Goal: Check status

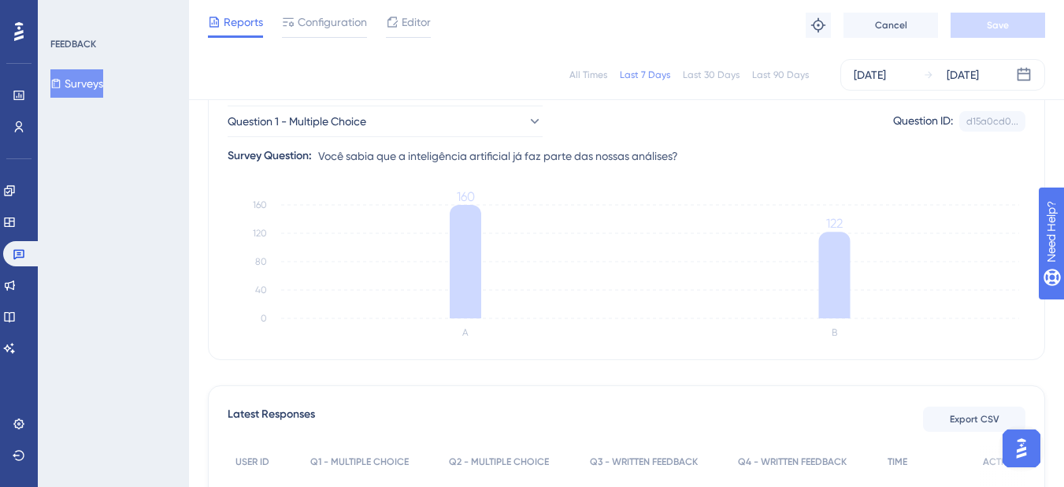
click at [578, 79] on div "All Times" at bounding box center [589, 75] width 38 height 13
click at [651, 77] on div "Last 7 Days" at bounding box center [645, 75] width 50 height 13
click at [466, 110] on button "Question 1 - Multiple Choice" at bounding box center [385, 122] width 315 height 32
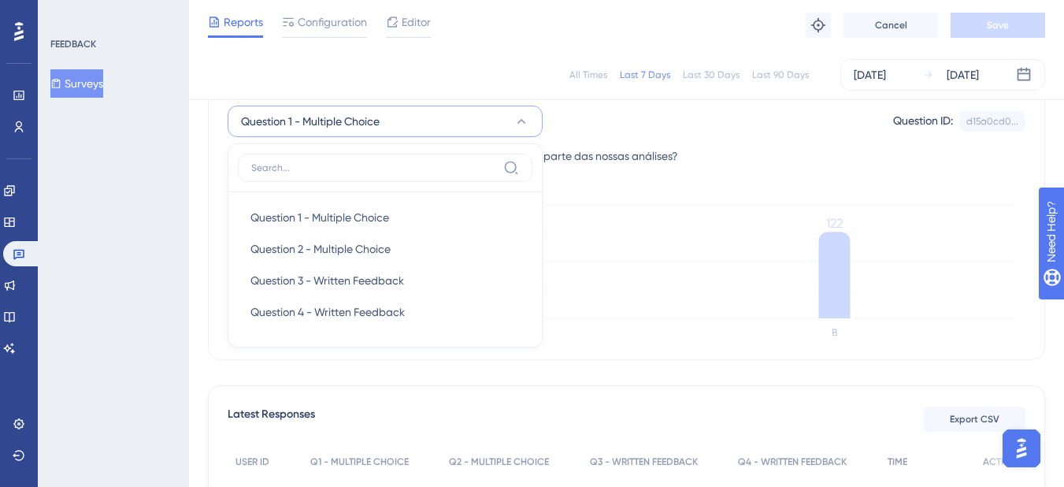
scroll to position [162, 0]
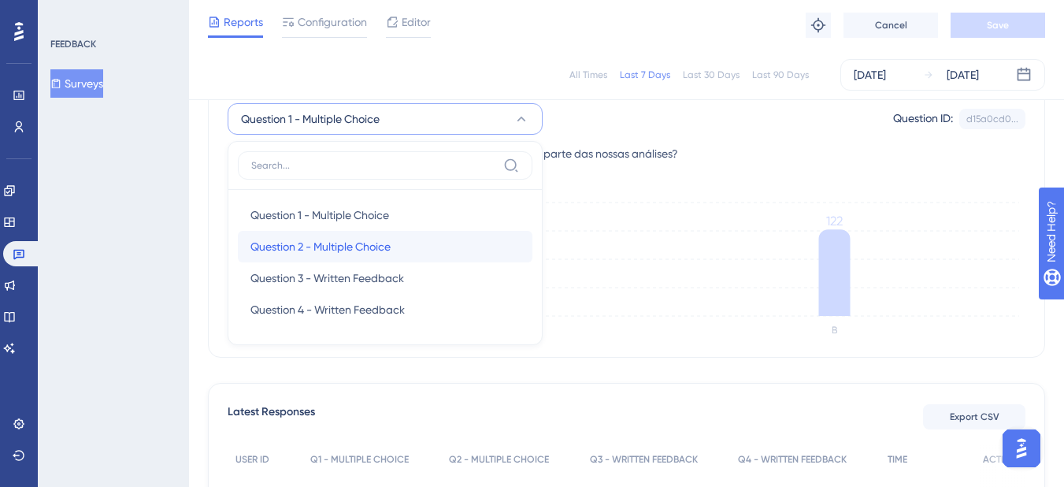
click at [363, 241] on span "Question 2 - Multiple Choice" at bounding box center [321, 246] width 140 height 19
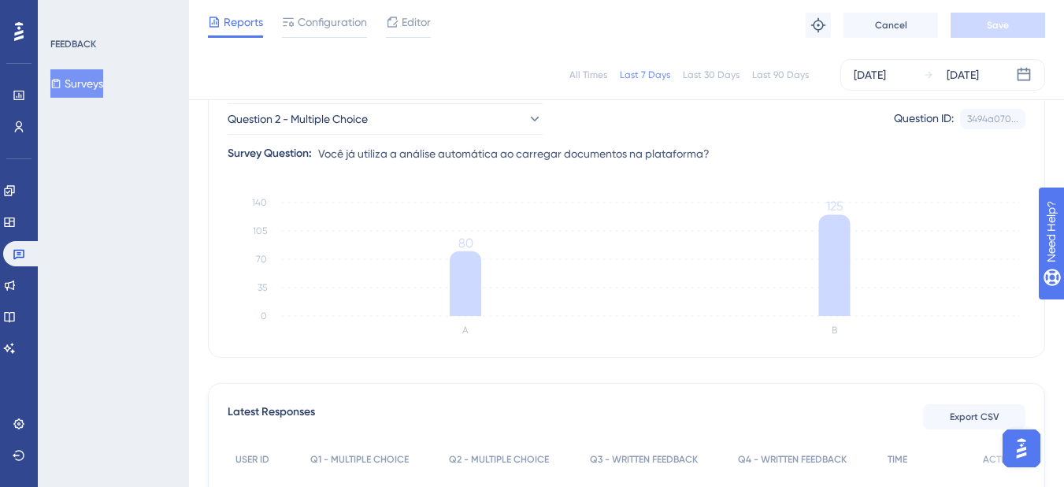
click at [568, 76] on div "All Times Last 7 Days Last 30 Days Last 90 Days [DATE] [DATE]" at bounding box center [627, 75] width 838 height 32
click at [574, 74] on div "All Times" at bounding box center [589, 75] width 38 height 13
click at [23, 302] on div "Engagement Widgets Feedback Product Updates Knowledge Base AI Assistant" at bounding box center [19, 269] width 32 height 183
click at [16, 310] on icon at bounding box center [9, 316] width 13 height 13
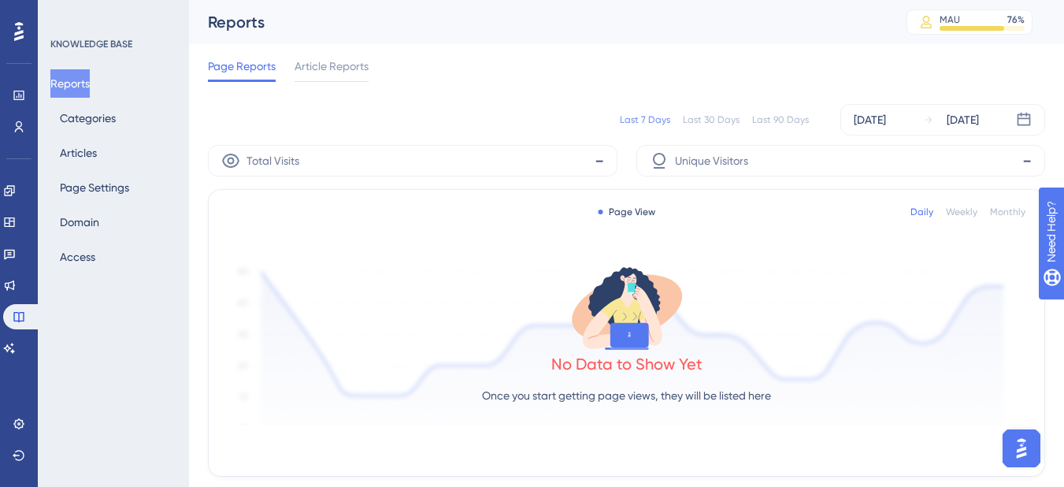
click at [709, 135] on div "Last 7 Days Last 30 Days Last 90 Days [DATE] [DATE]" at bounding box center [627, 120] width 838 height 32
click at [707, 117] on div "Last 30 Days" at bounding box center [711, 119] width 57 height 13
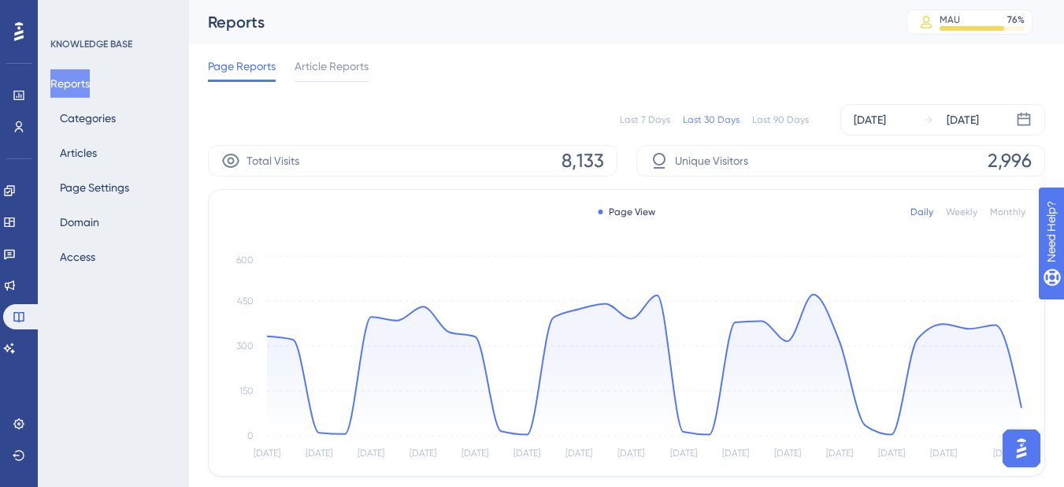
click at [756, 120] on div "Last 90 Days" at bounding box center [780, 119] width 57 height 13
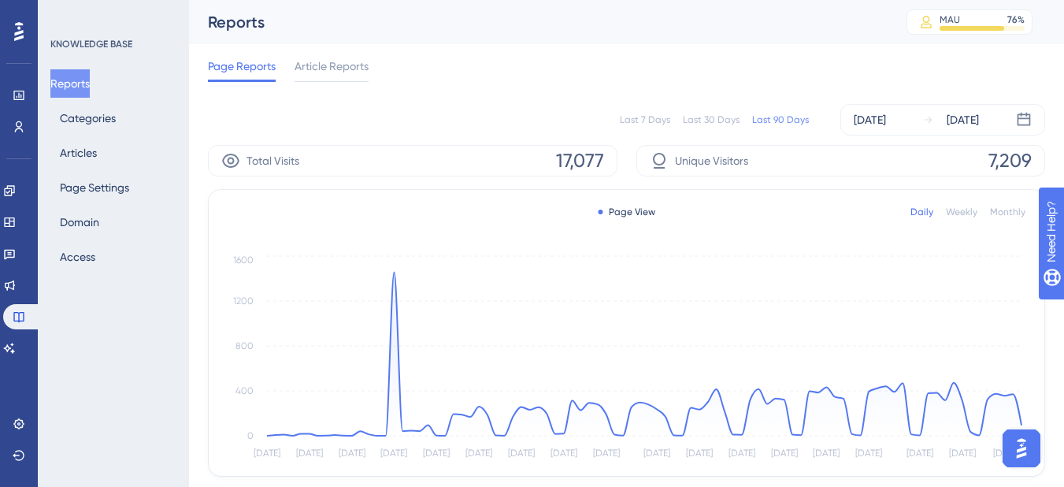
click at [639, 120] on div "Last 7 Days" at bounding box center [645, 119] width 50 height 13
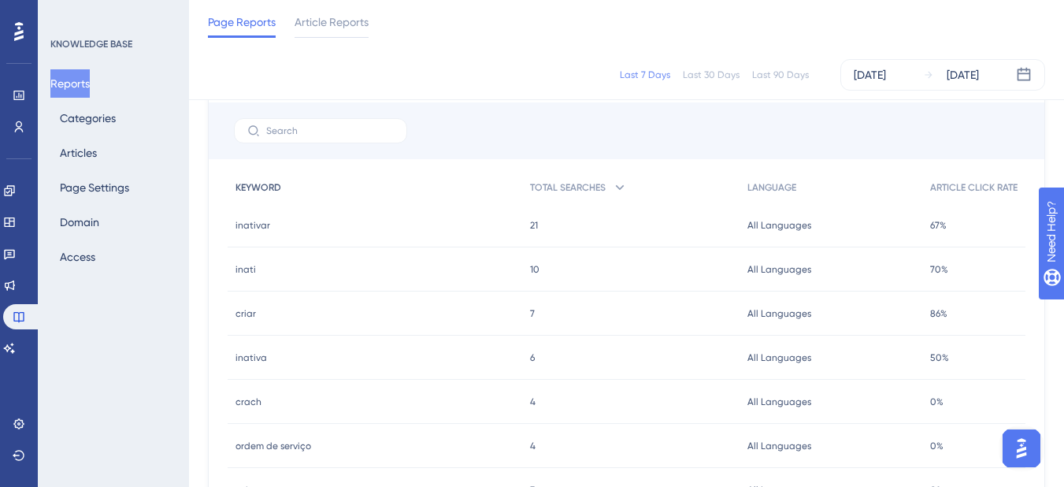
scroll to position [689, 0]
click at [304, 25] on span "Article Reports" at bounding box center [332, 22] width 74 height 19
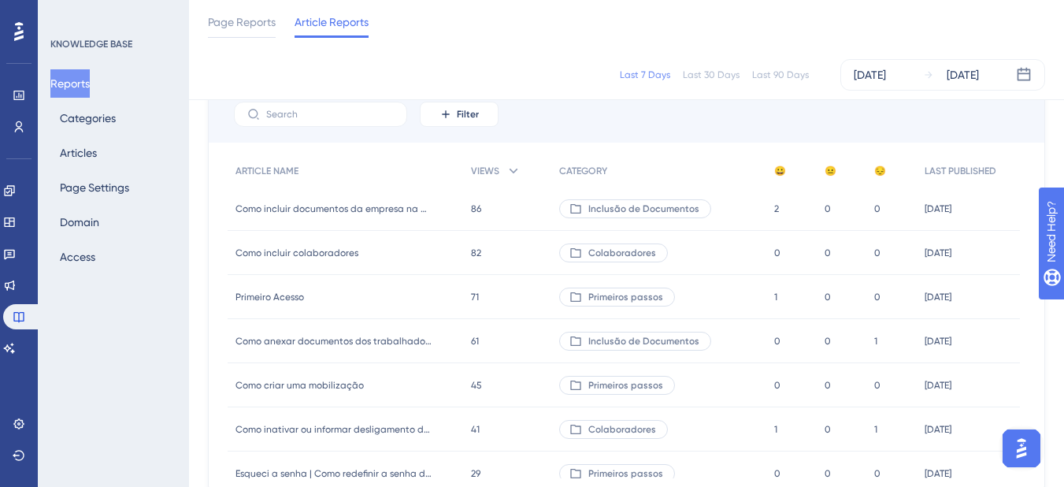
click at [800, 58] on div "Last 7 Days Last 30 Days Last 90 Days [DATE] [DATE]" at bounding box center [626, 75] width 875 height 50
click at [784, 91] on div "Last 7 Days Last 30 Days Last 90 Days [DATE] [DATE]" at bounding box center [626, 75] width 875 height 50
click at [784, 75] on div "Last 90 Days" at bounding box center [780, 75] width 57 height 13
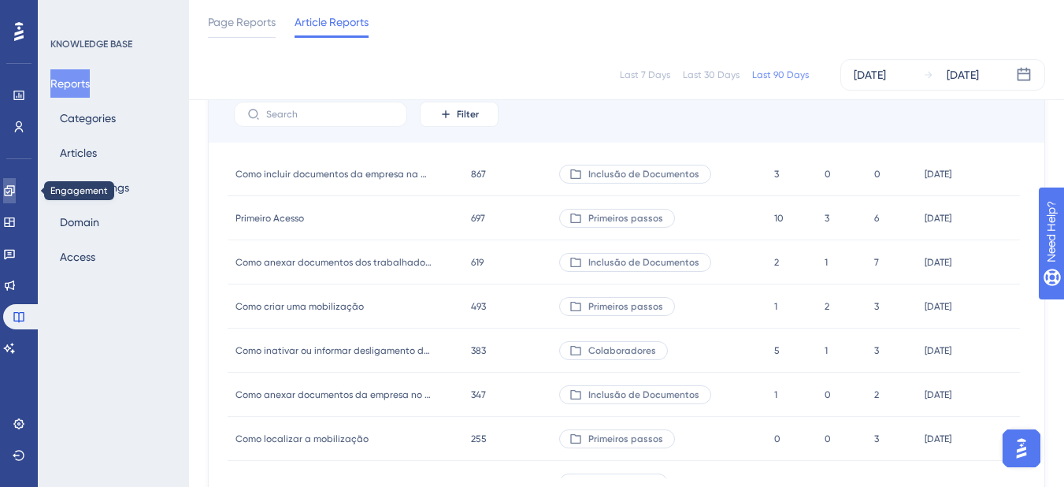
click at [16, 193] on icon at bounding box center [9, 190] width 13 height 13
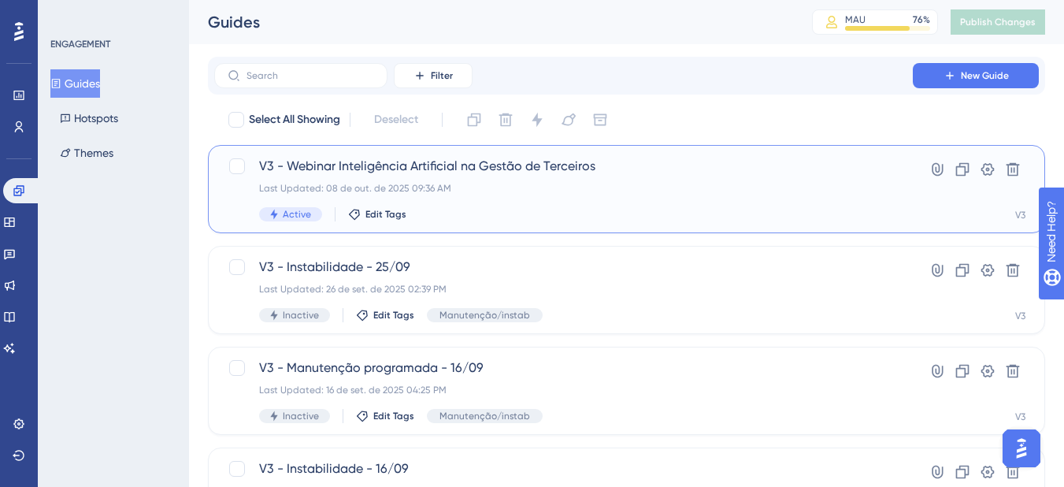
click at [678, 191] on div "Last Updated: 08 de out. de 2025 09:36 AM" at bounding box center [563, 188] width 609 height 13
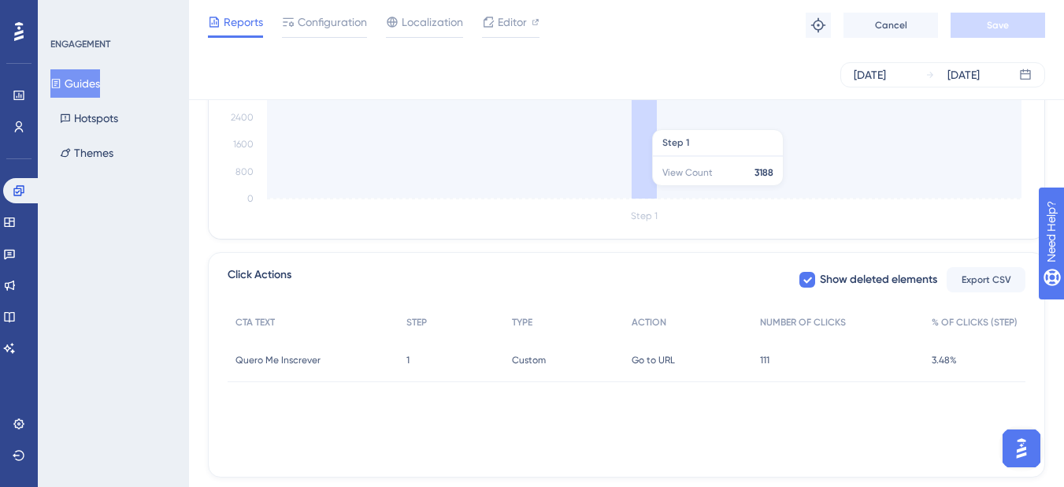
scroll to position [433, 0]
